Goal: Check status: Check status

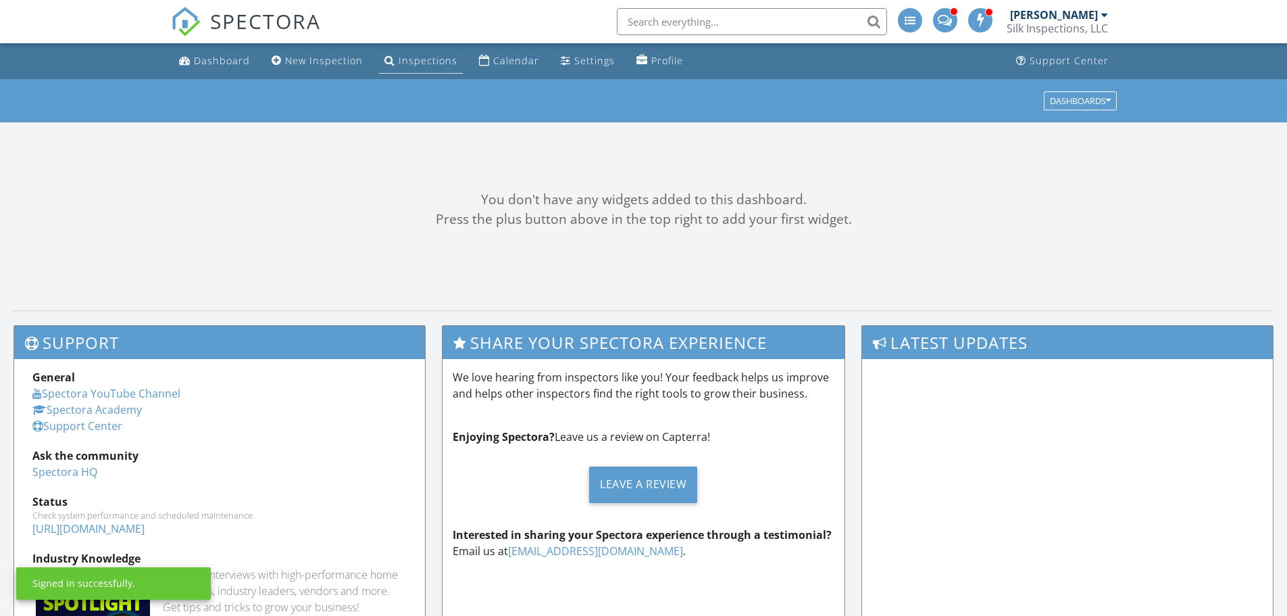
click at [414, 64] on div "Inspections" at bounding box center [428, 60] width 59 height 13
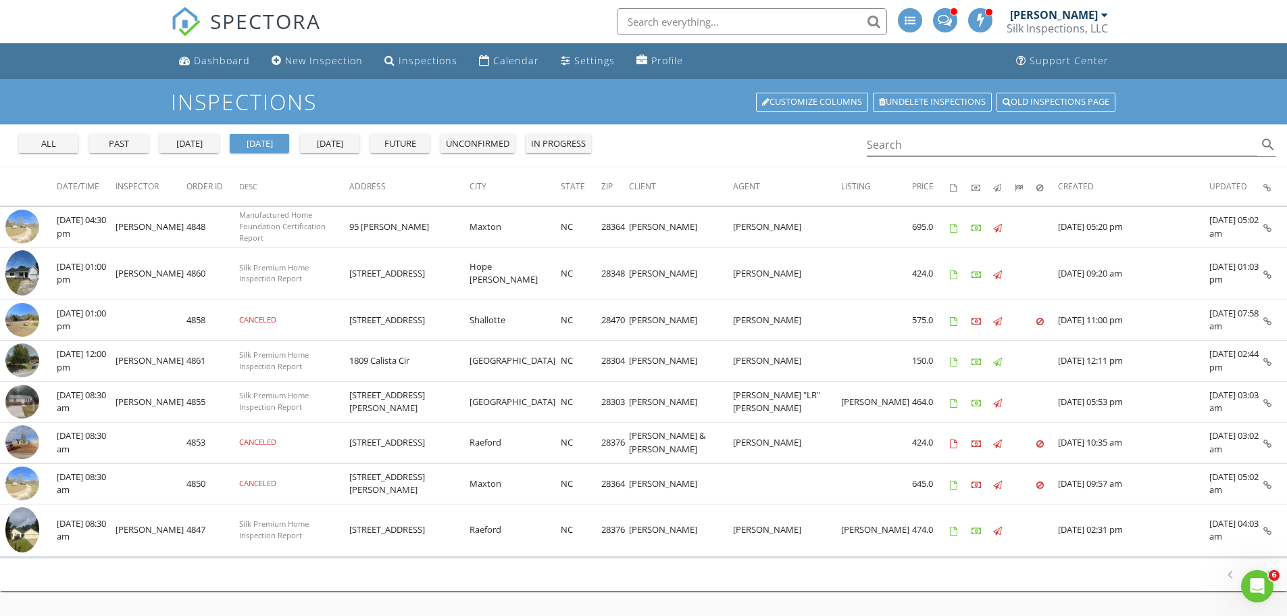
click at [32, 143] on div "all" at bounding box center [48, 144] width 49 height 14
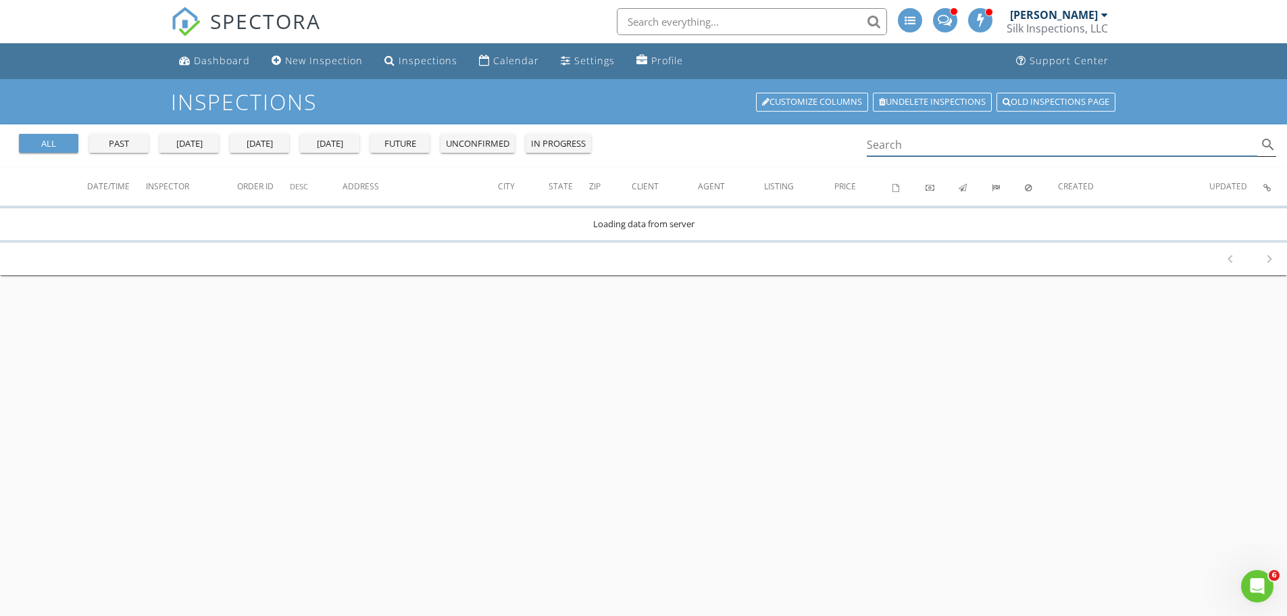
click at [945, 143] on input "Search" at bounding box center [1062, 145] width 391 height 22
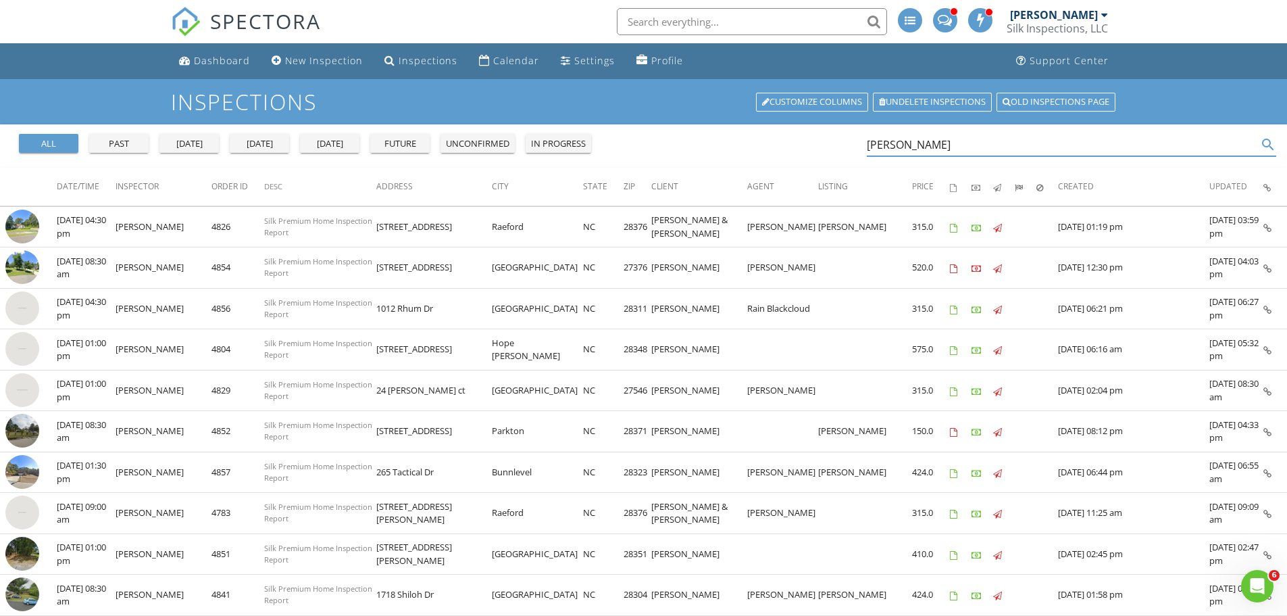
type input "[PERSON_NAME]"
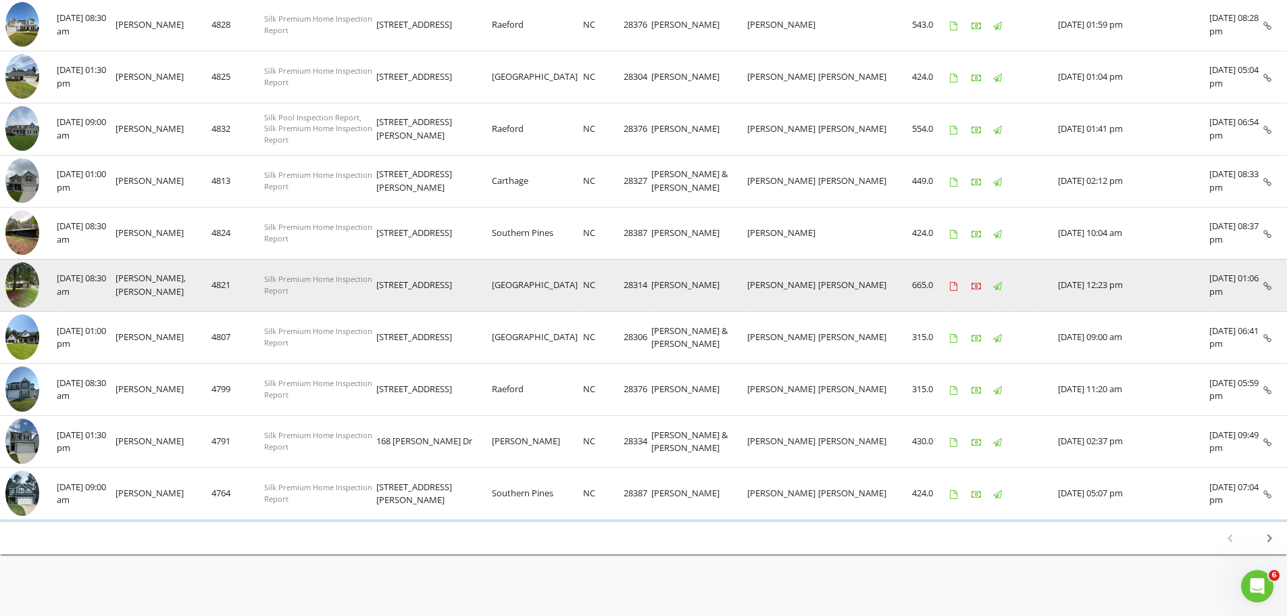
scroll to position [860, 0]
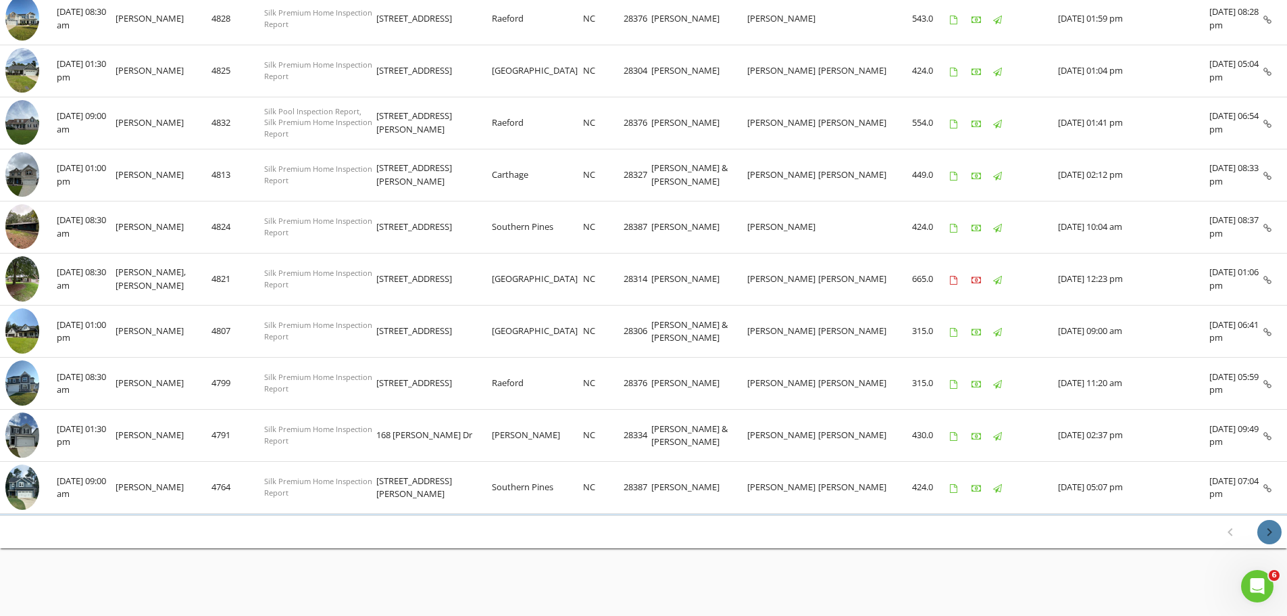
click at [1275, 533] on icon "chevron_right" at bounding box center [1270, 532] width 16 height 16
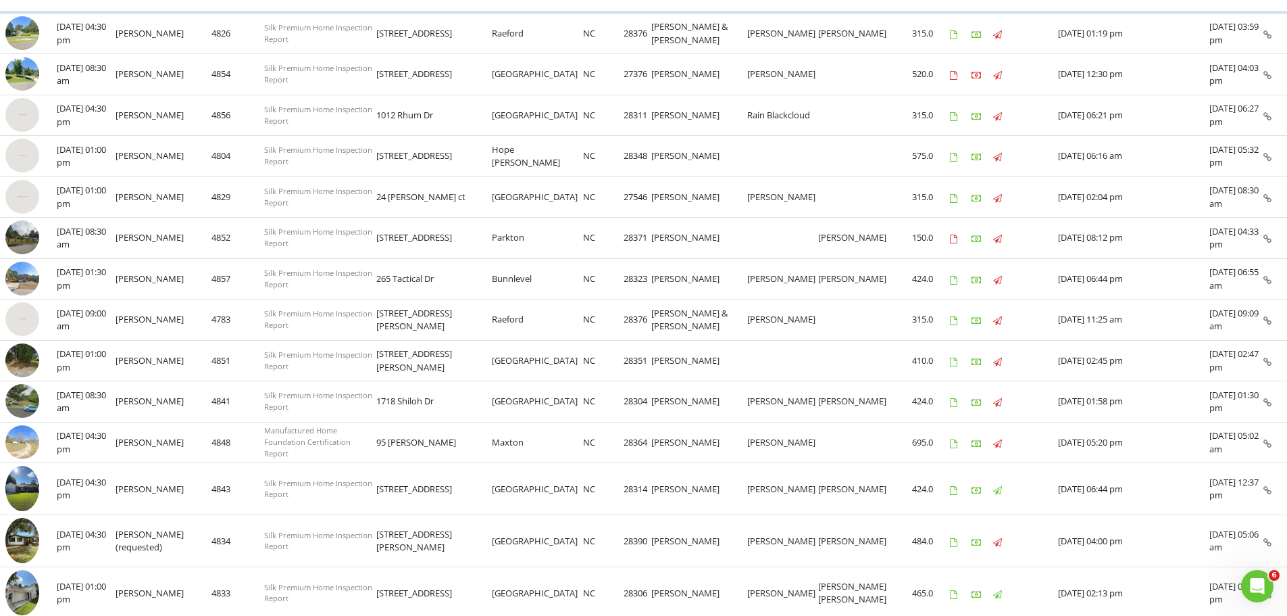
scroll to position [0, 0]
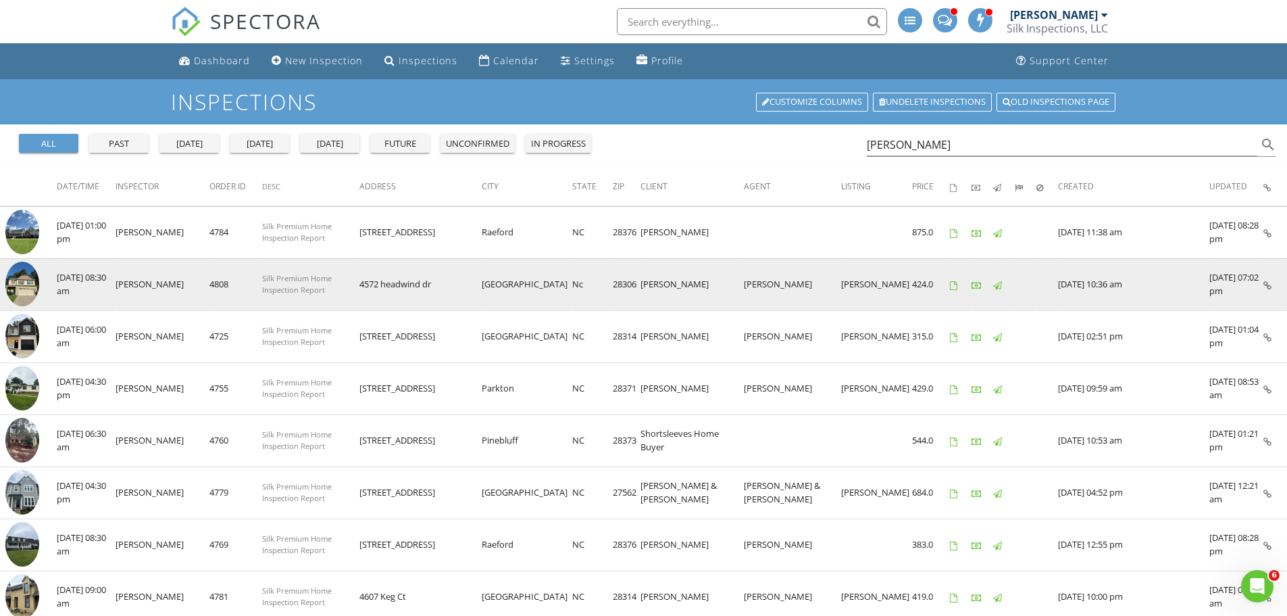
drag, startPoint x: 418, startPoint y: 286, endPoint x: 645, endPoint y: 282, distance: 227.8
click at [645, 282] on tr "check_box_outline_blank 08/15/2025 08:30 am Chris Skinner 4808 Silk Premium Hom…" at bounding box center [643, 284] width 1287 height 52
copy tr "4572 headwind dr Fayetteville Nc 28306"
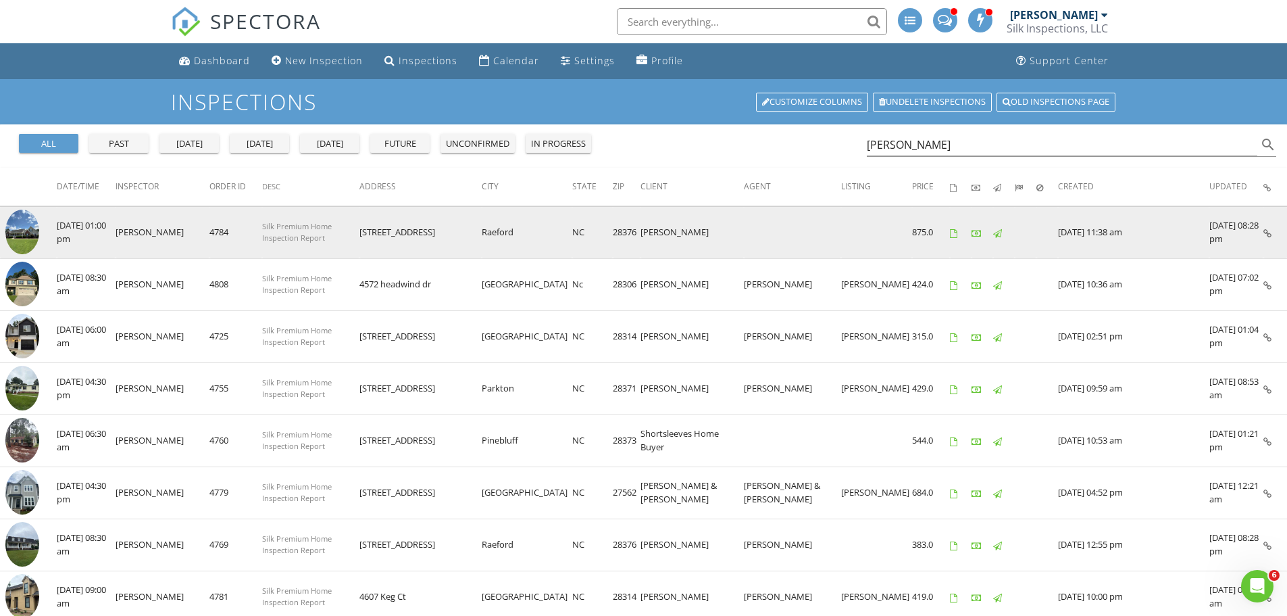
drag, startPoint x: 416, startPoint y: 235, endPoint x: 647, endPoint y: 234, distance: 231.1
click at [647, 234] on tr "check_box_outline_blank 08/15/2025 01:00 pm Chris Skinner 4784 Silk Premium Hom…" at bounding box center [643, 232] width 1287 height 52
copy tr "119 Sandspur Ct Raeford NC 28376"
click at [1249, 250] on td "08/22/2025 08:28 pm" at bounding box center [1237, 232] width 54 height 52
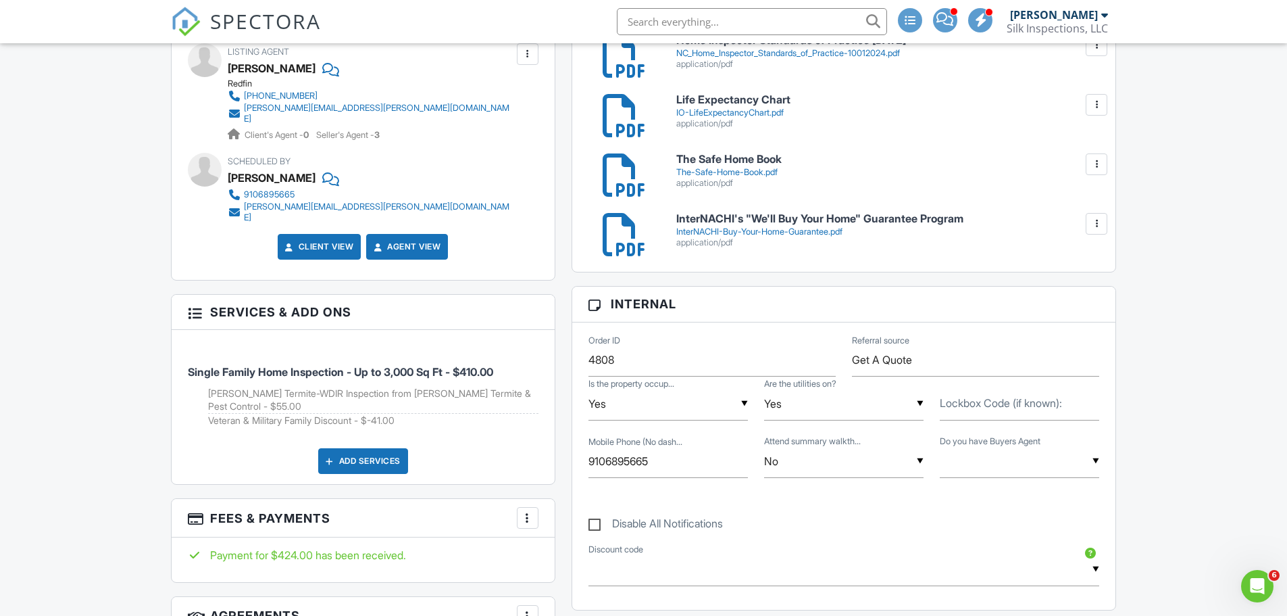
scroll to position [676, 0]
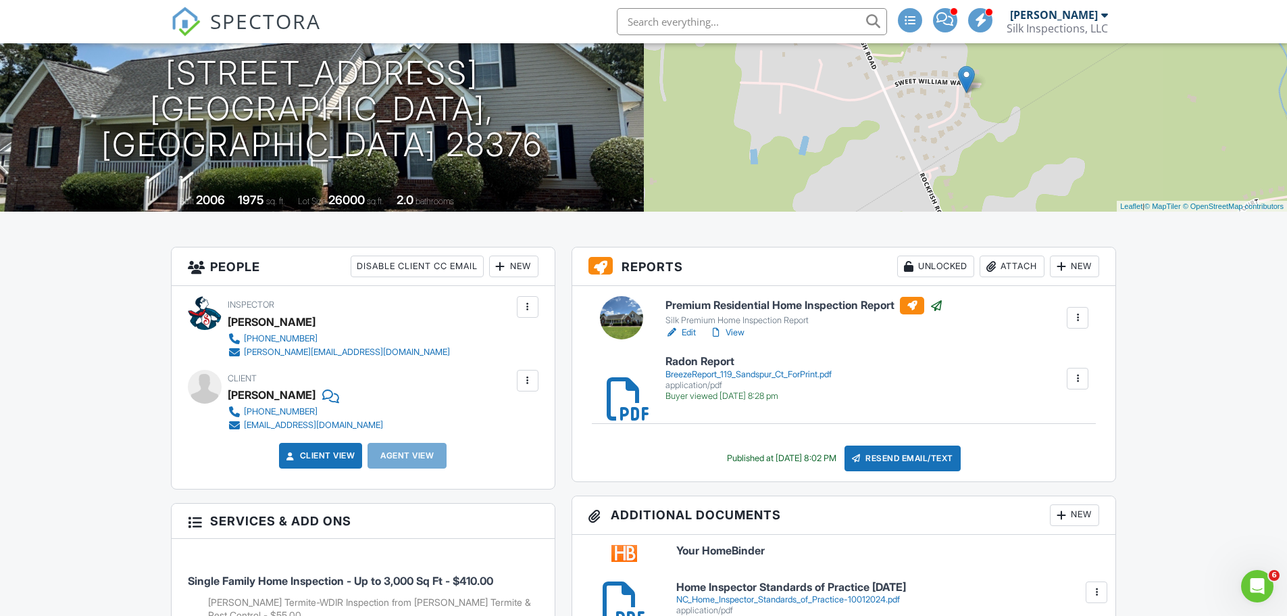
scroll to position [338, 0]
